Goal: Obtain resource: Obtain resource

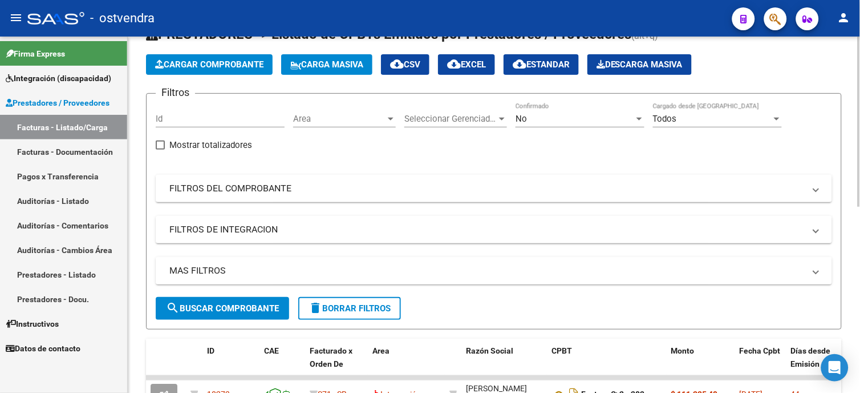
scroll to position [63, 0]
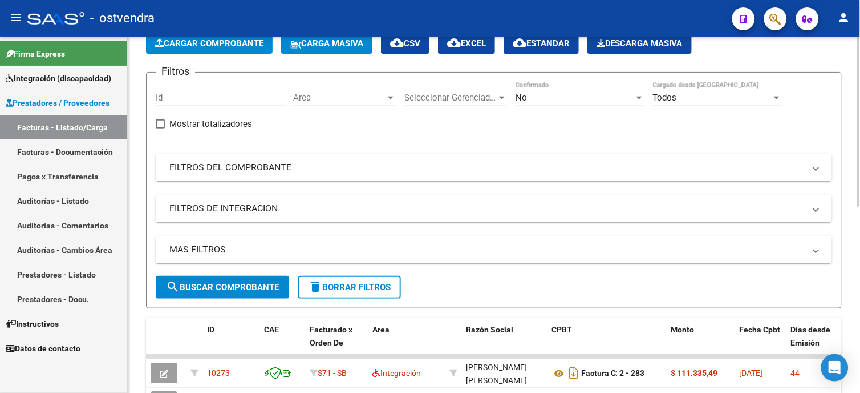
click at [233, 282] on span "search Buscar Comprobante" at bounding box center [222, 287] width 113 height 10
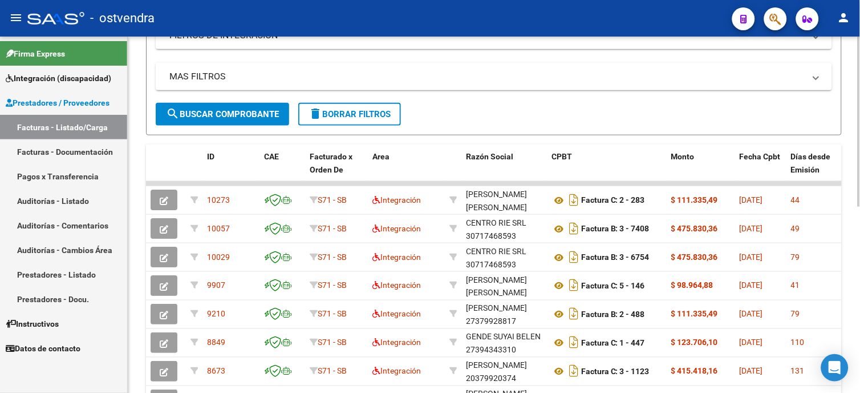
scroll to position [253, 0]
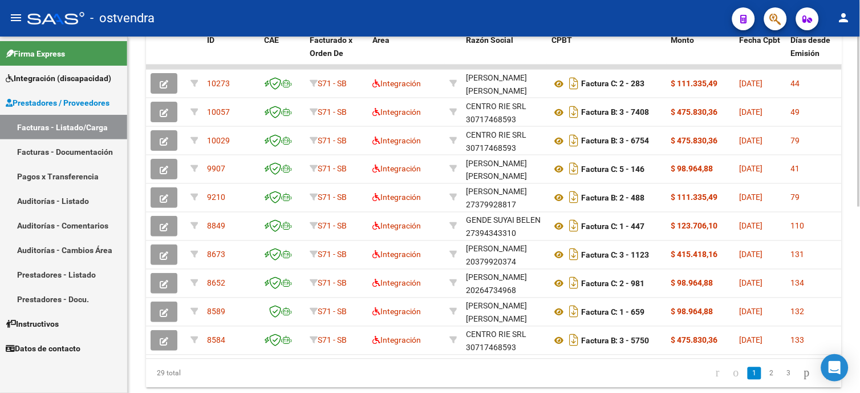
click at [859, 289] on div at bounding box center [859, 292] width 3 height 169
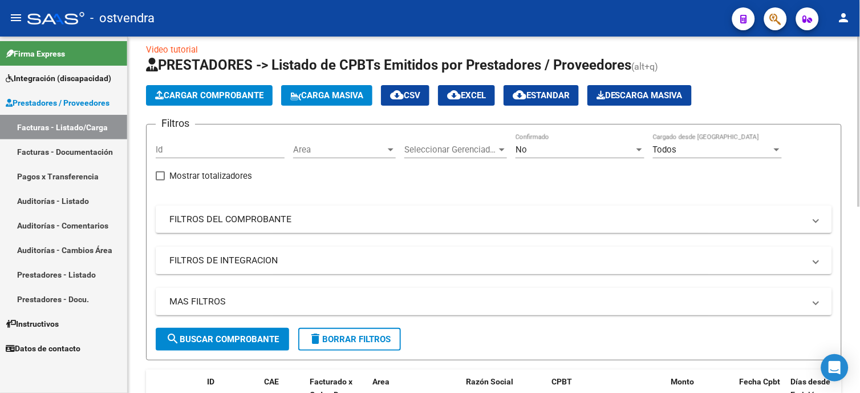
scroll to position [0, 0]
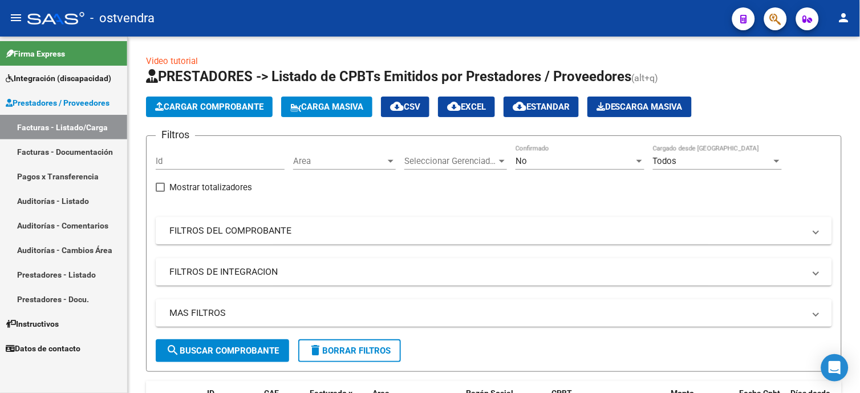
click at [77, 69] on link "Integración (discapacidad)" at bounding box center [63, 78] width 127 height 25
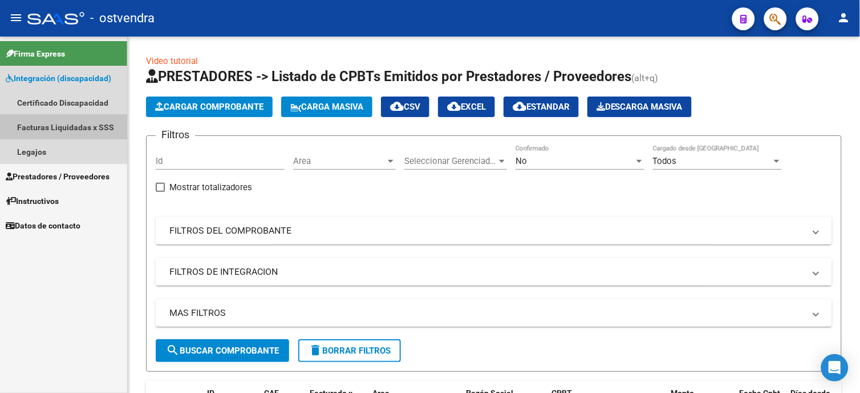
click at [64, 137] on link "Facturas Liquidadas x SSS" at bounding box center [63, 127] width 127 height 25
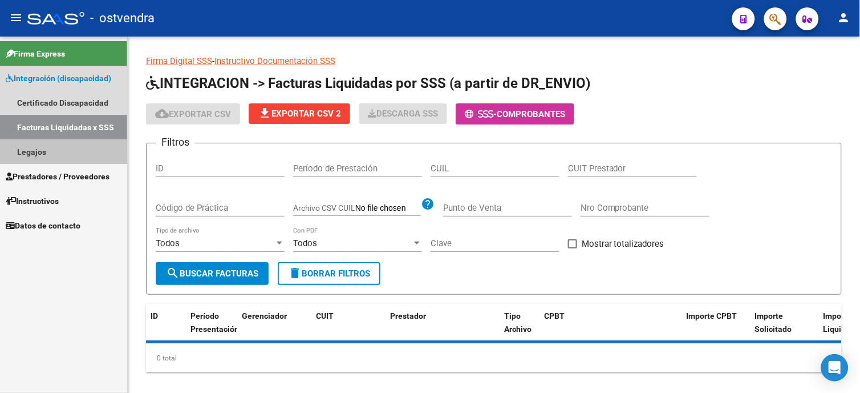
click at [59, 144] on link "Legajos" at bounding box center [63, 151] width 127 height 25
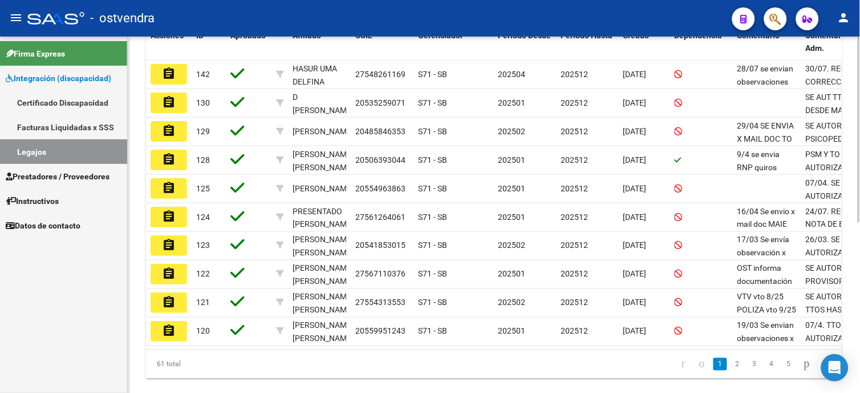
scroll to position [317, 0]
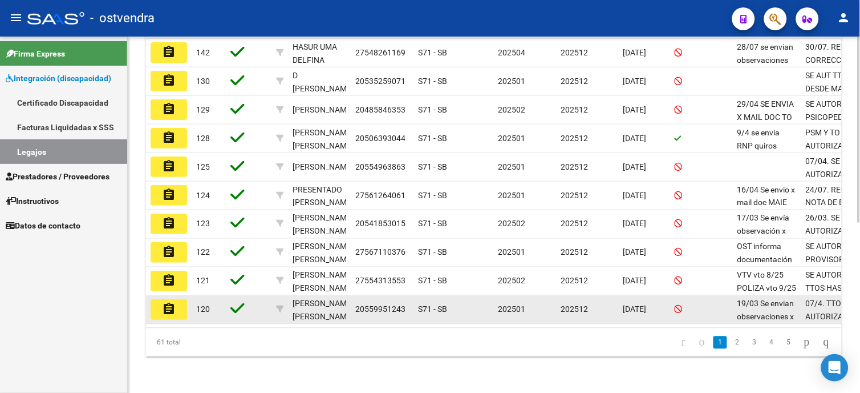
click at [178, 310] on button "assignment" at bounding box center [169, 309] width 37 height 21
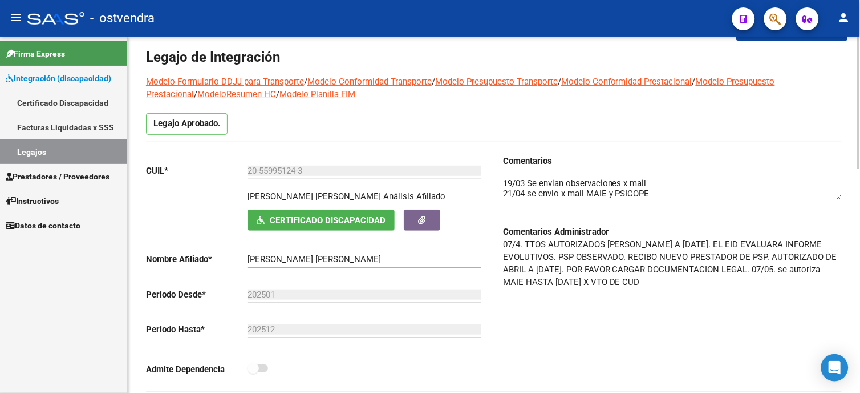
scroll to position [63, 0]
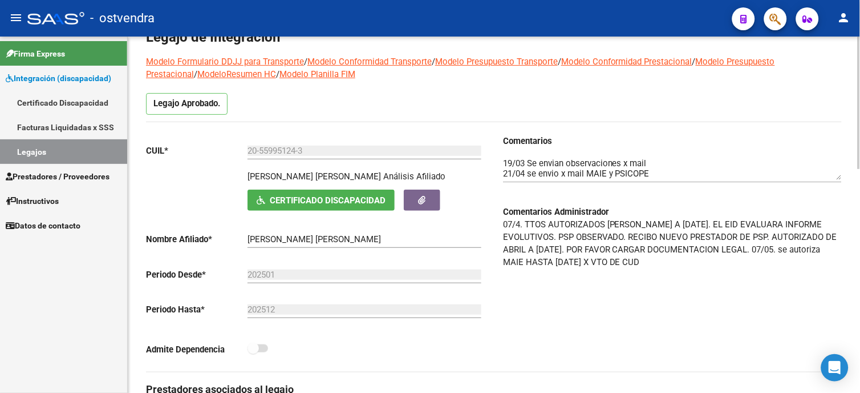
click at [370, 205] on span "Certificado Discapacidad" at bounding box center [328, 200] width 116 height 10
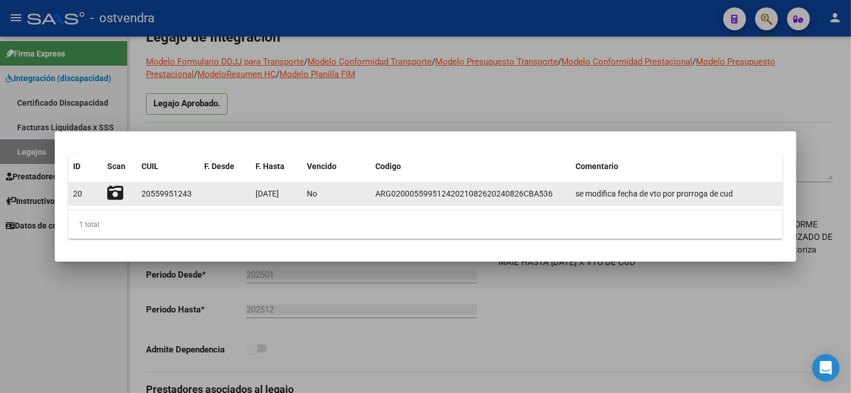
click at [116, 198] on icon at bounding box center [115, 193] width 16 height 16
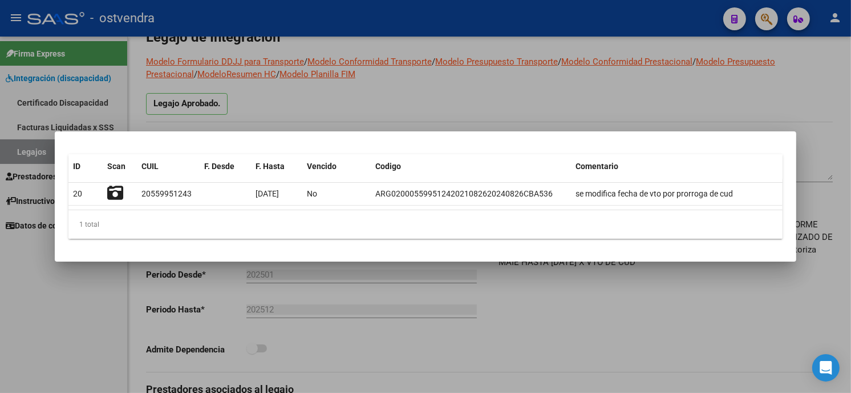
click at [573, 102] on div at bounding box center [425, 196] width 851 height 393
